Goal: Navigation & Orientation: Find specific page/section

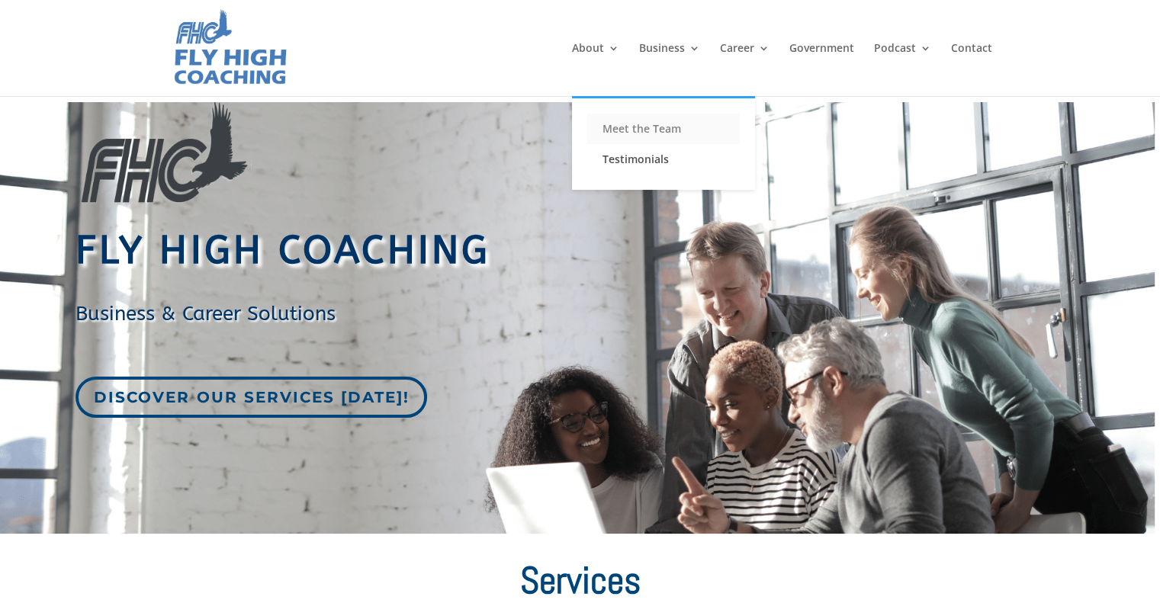
click at [624, 124] on link "Meet the Team" at bounding box center [663, 129] width 153 height 31
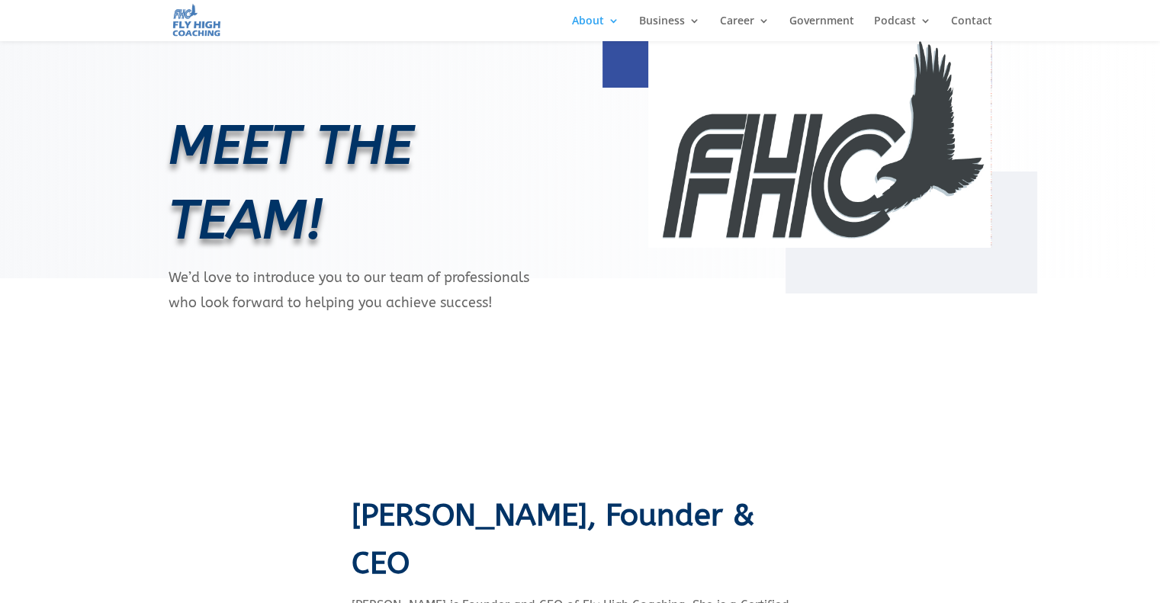
scroll to position [305, 0]
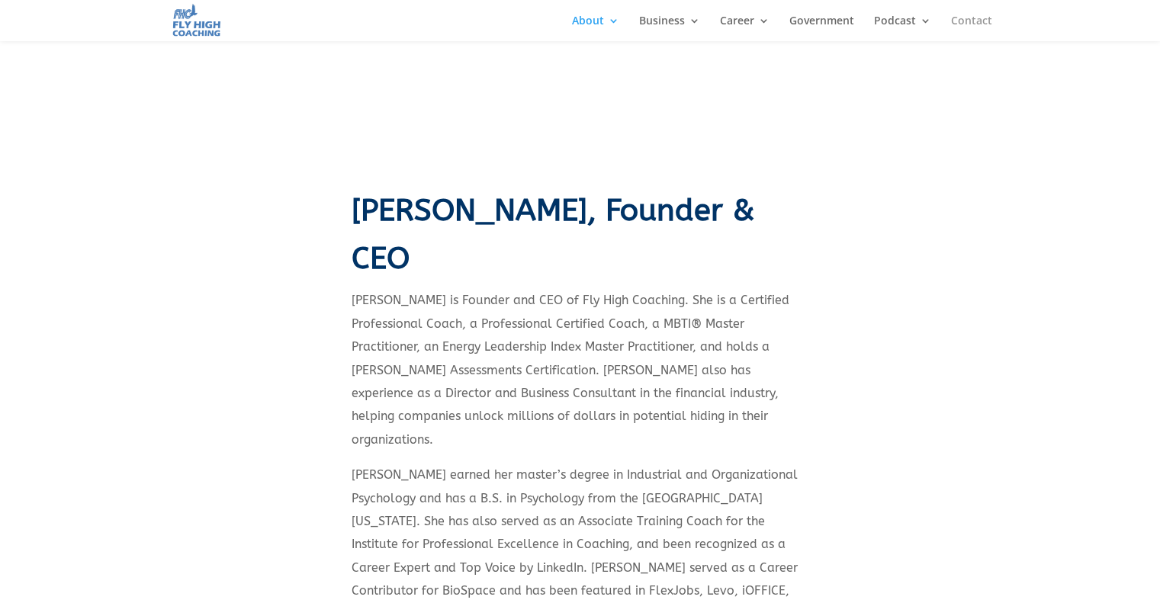
click at [952, 18] on link "Contact" at bounding box center [971, 28] width 41 height 26
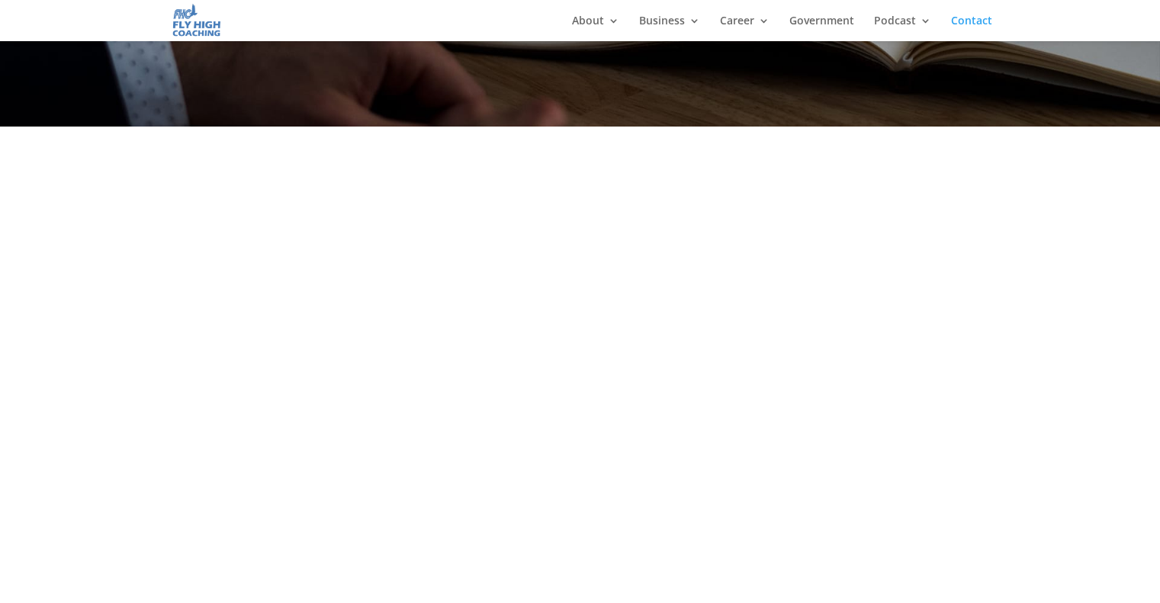
scroll to position [610, 0]
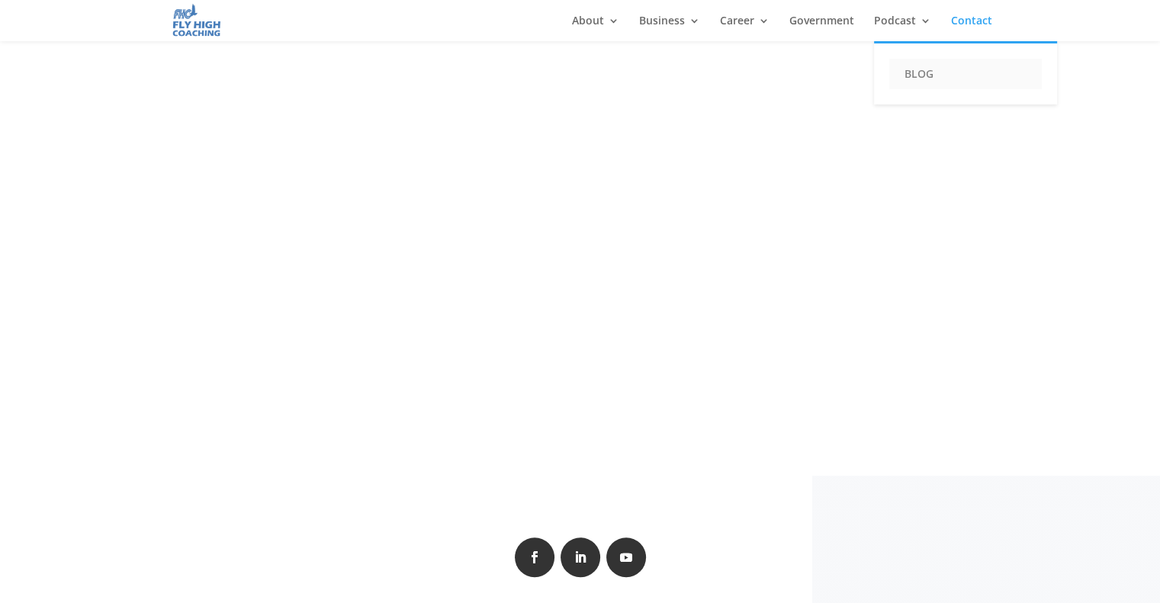
click at [907, 75] on link "BLOG" at bounding box center [965, 74] width 153 height 31
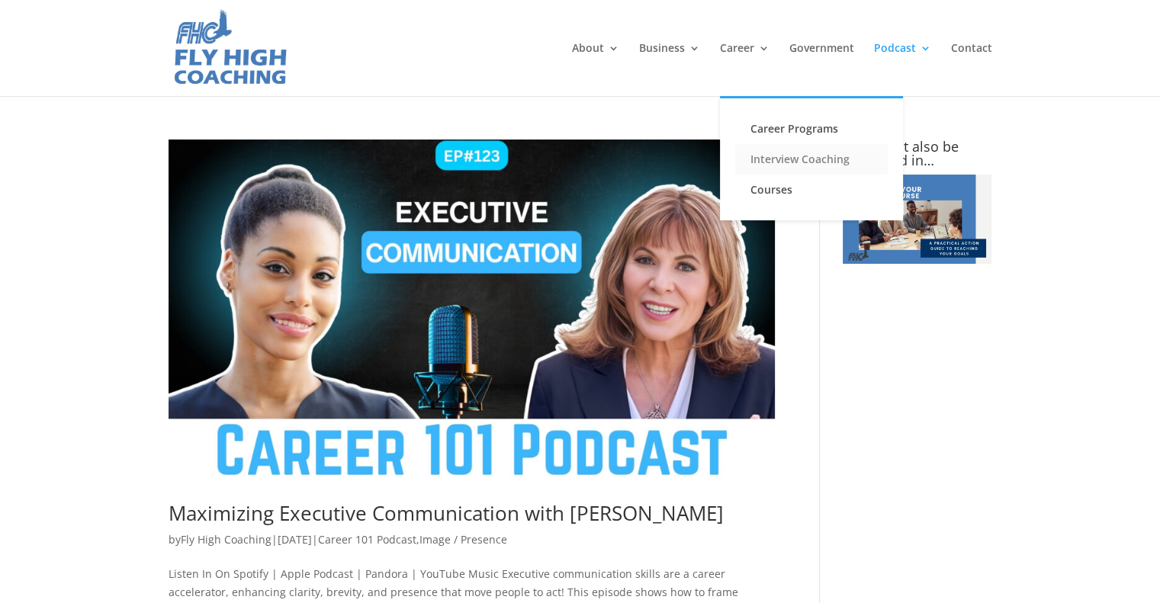
click at [779, 161] on link "Interview Coaching" at bounding box center [811, 159] width 153 height 31
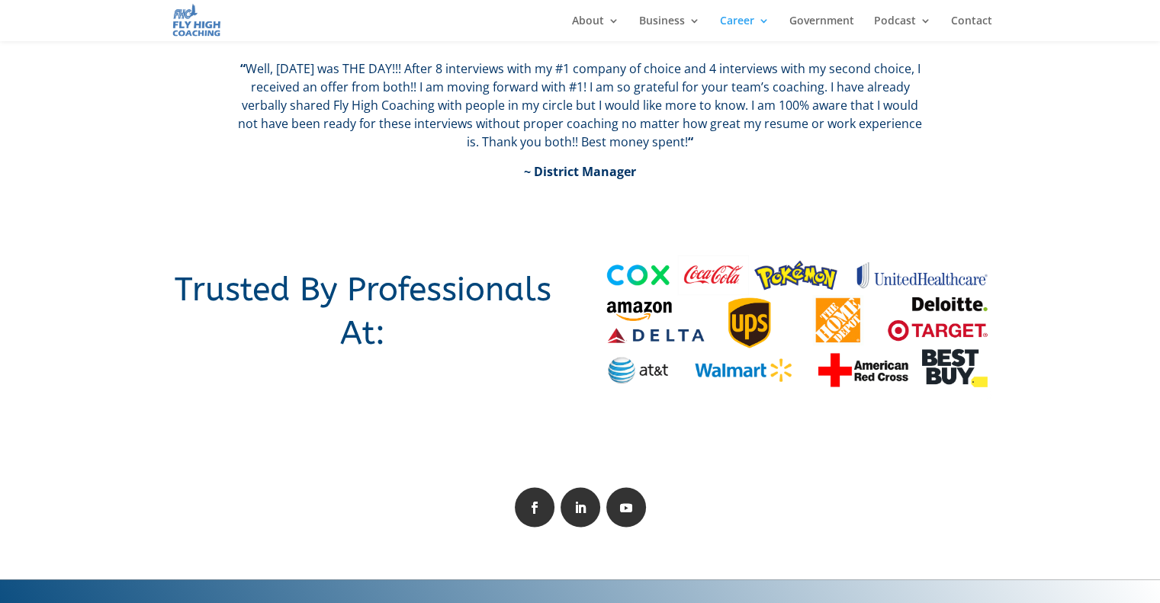
scroll to position [2744, 0]
